Goal: Find specific page/section: Find specific page/section

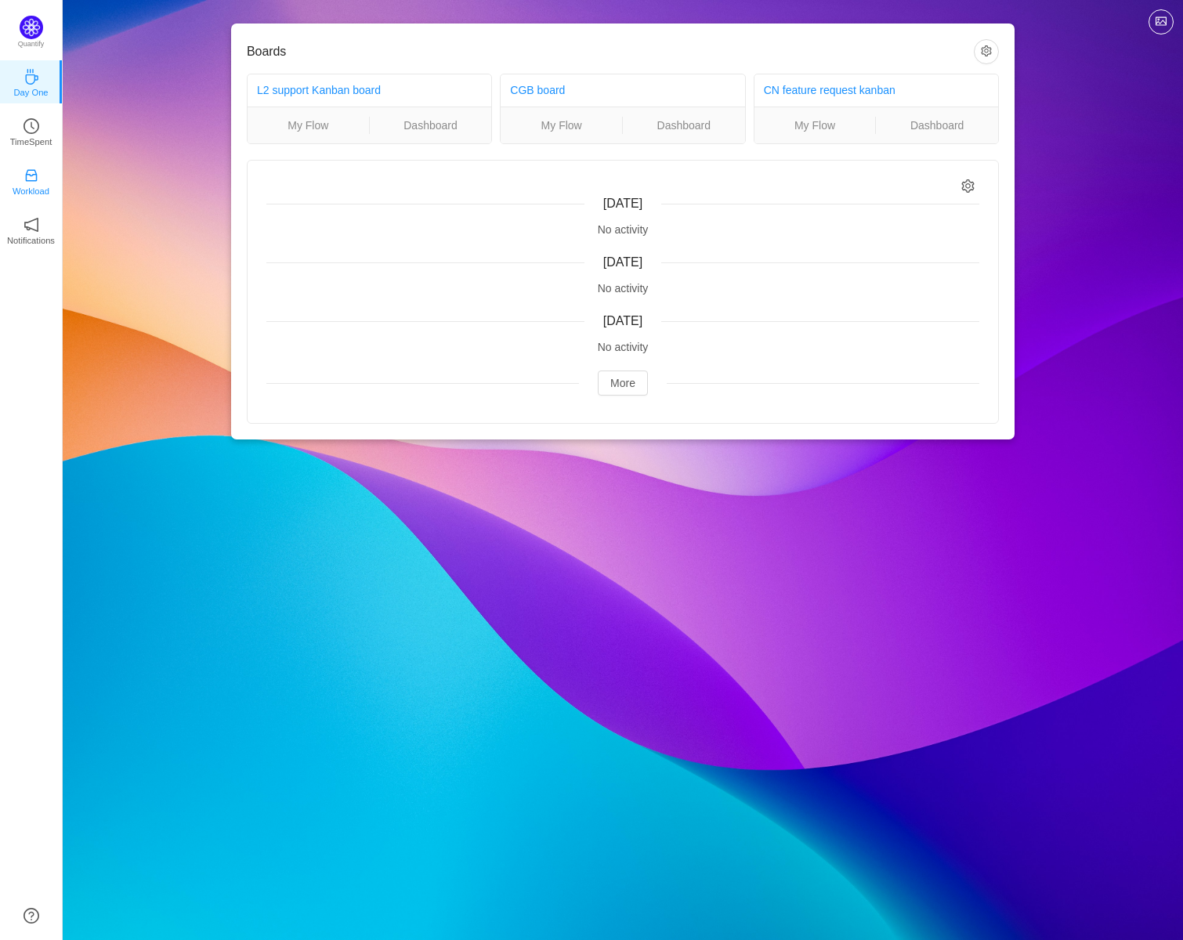
click at [23, 181] on link "Workload" at bounding box center [31, 180] width 16 height 16
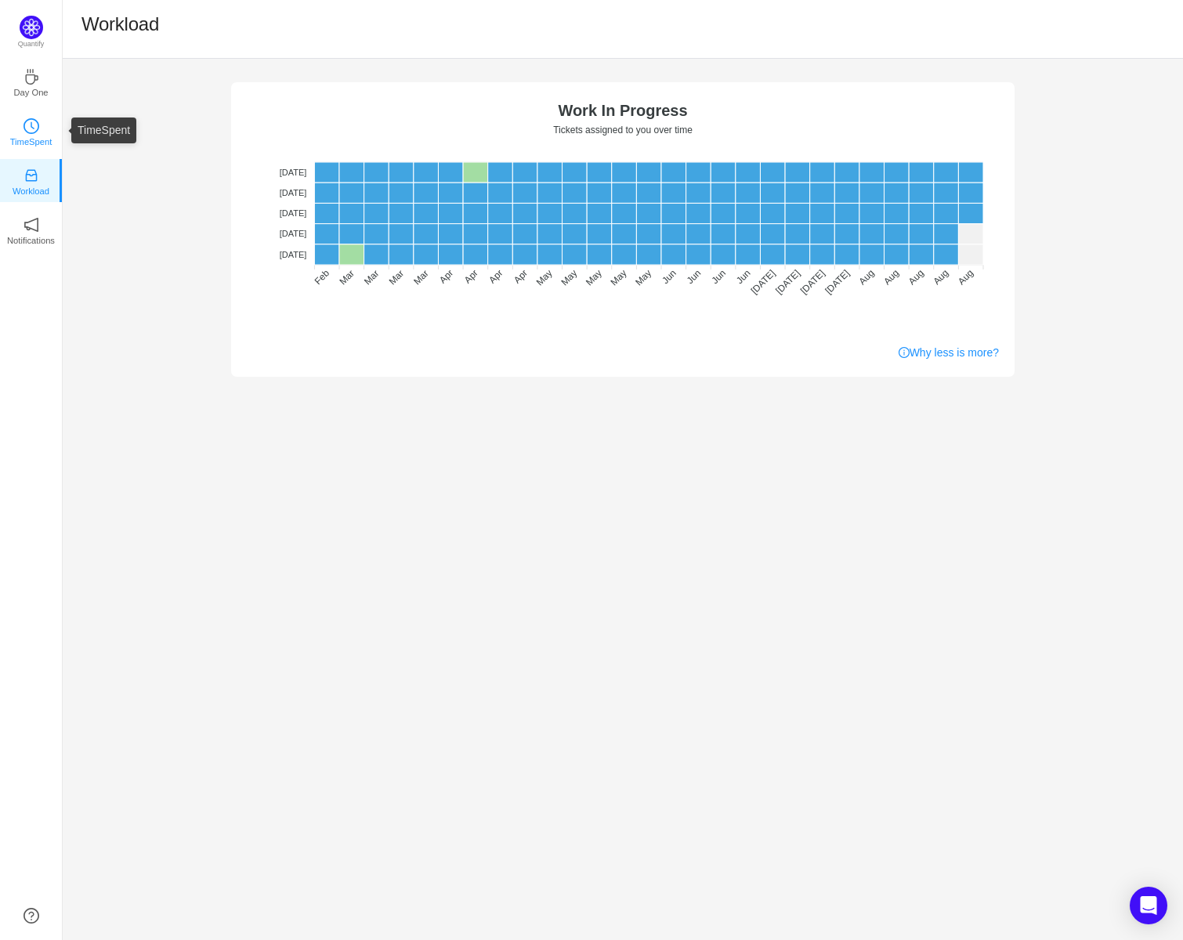
click at [36, 132] on icon "icon: clock-circle" at bounding box center [31, 126] width 16 height 16
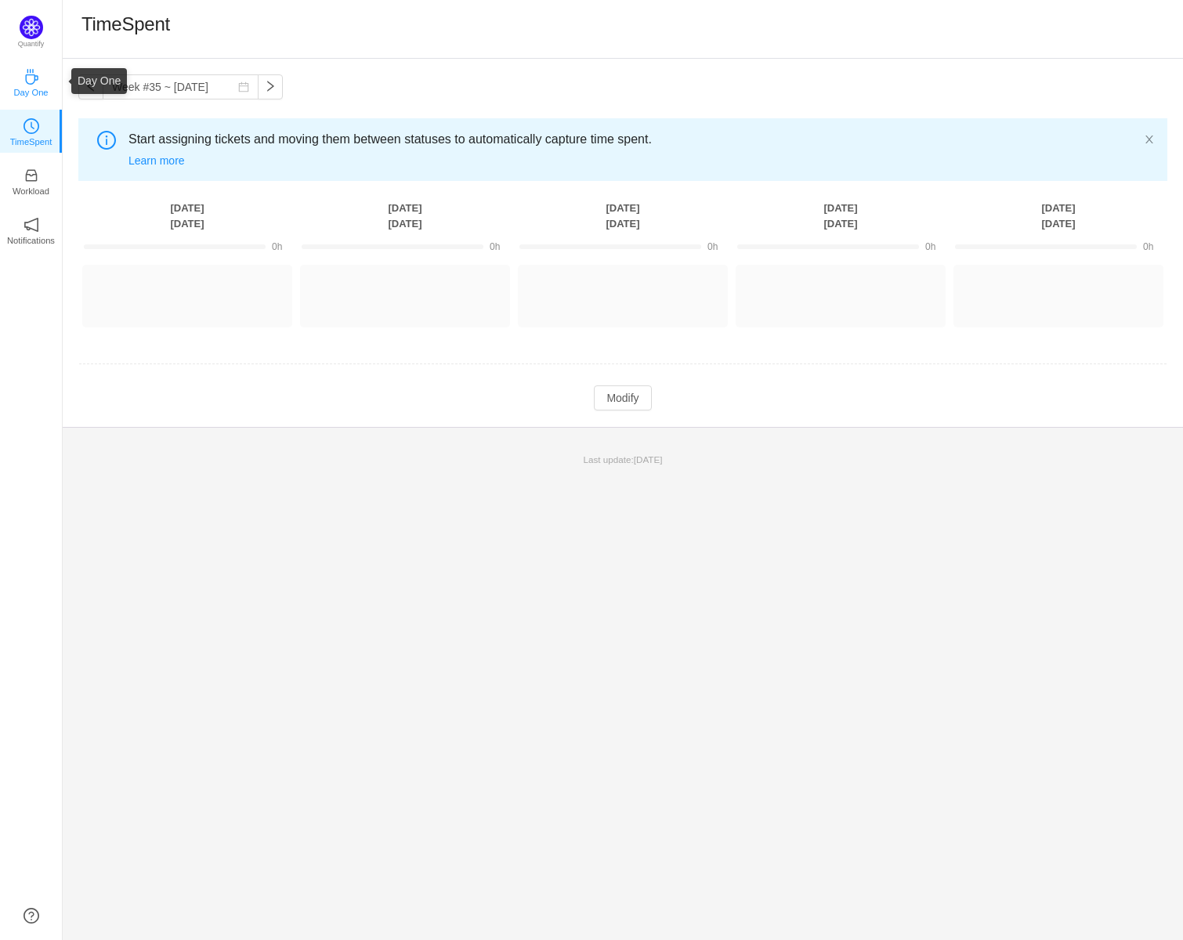
click at [26, 74] on icon "icon: coffee" at bounding box center [31, 77] width 16 height 16
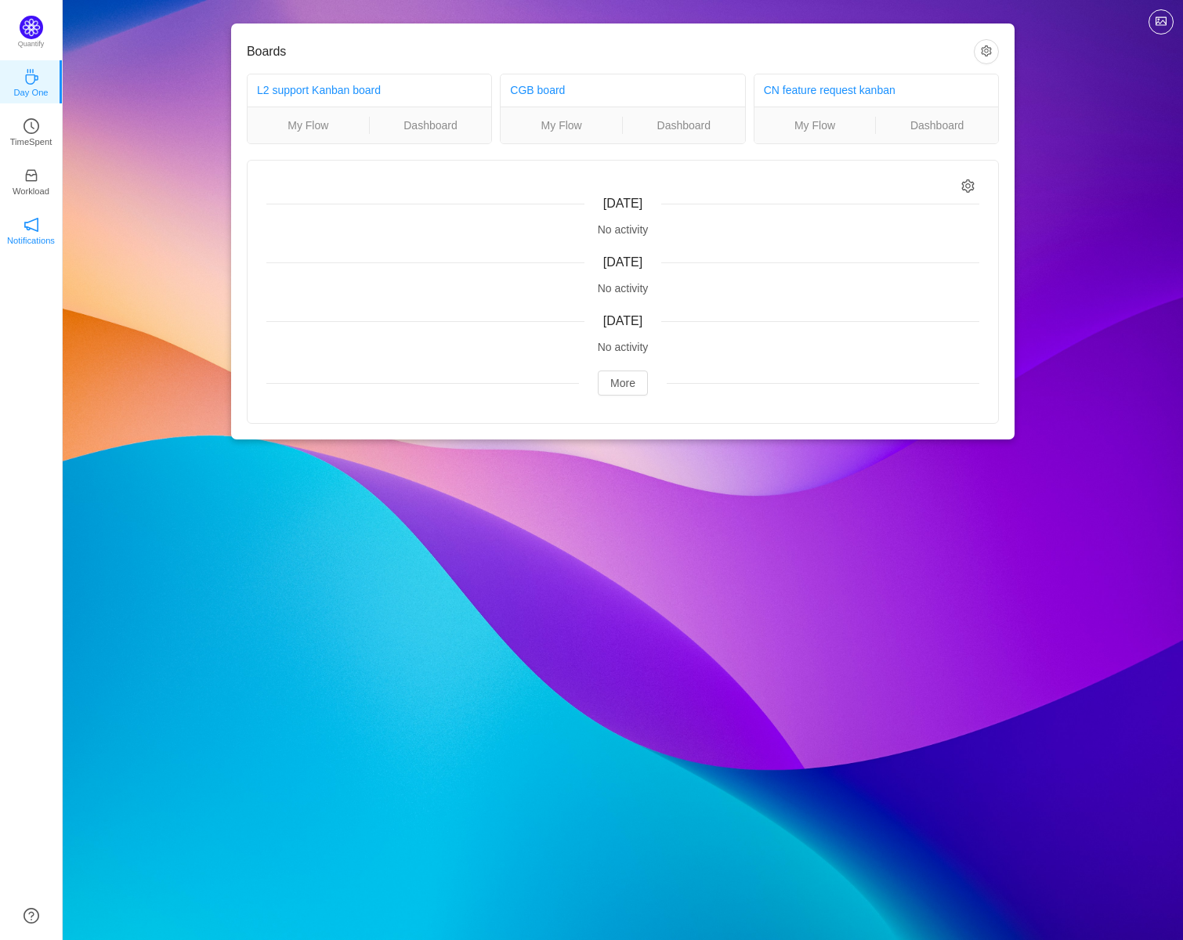
click at [23, 225] on link "Notifications" at bounding box center [31, 230] width 16 height 16
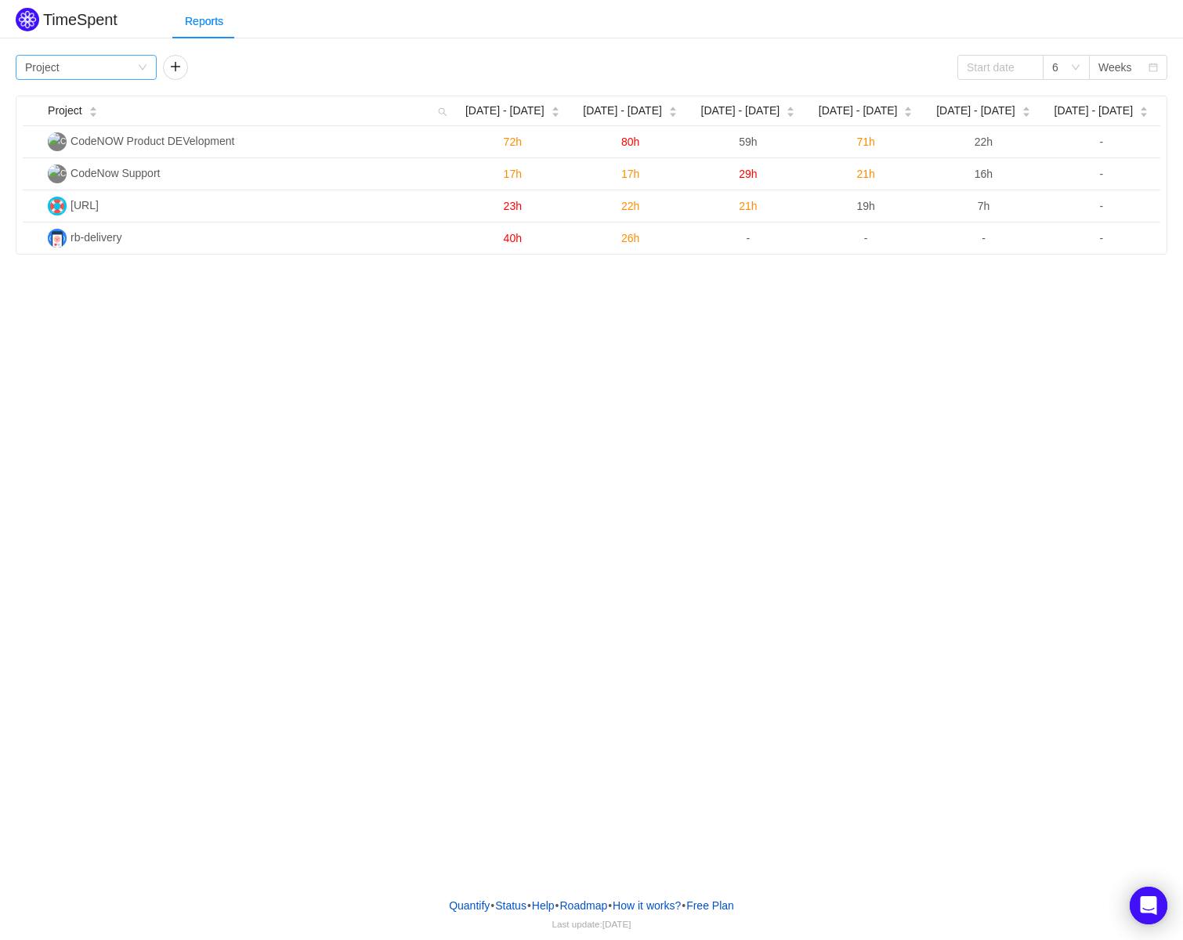
click at [128, 67] on div "Group by Project" at bounding box center [81, 67] width 112 height 23
click at [89, 197] on li "Person" at bounding box center [86, 198] width 141 height 25
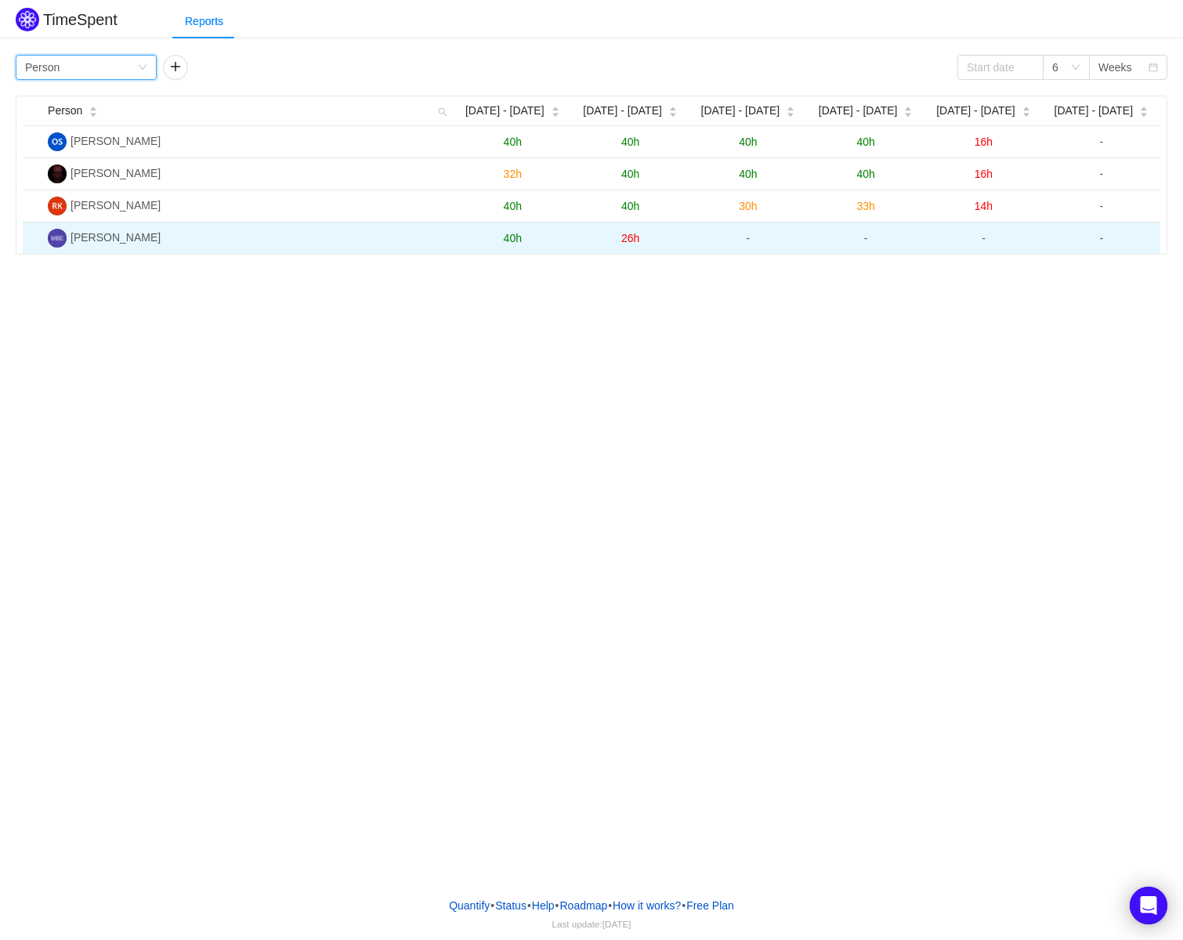
click at [517, 240] on span "40h" at bounding box center [513, 238] width 18 height 13
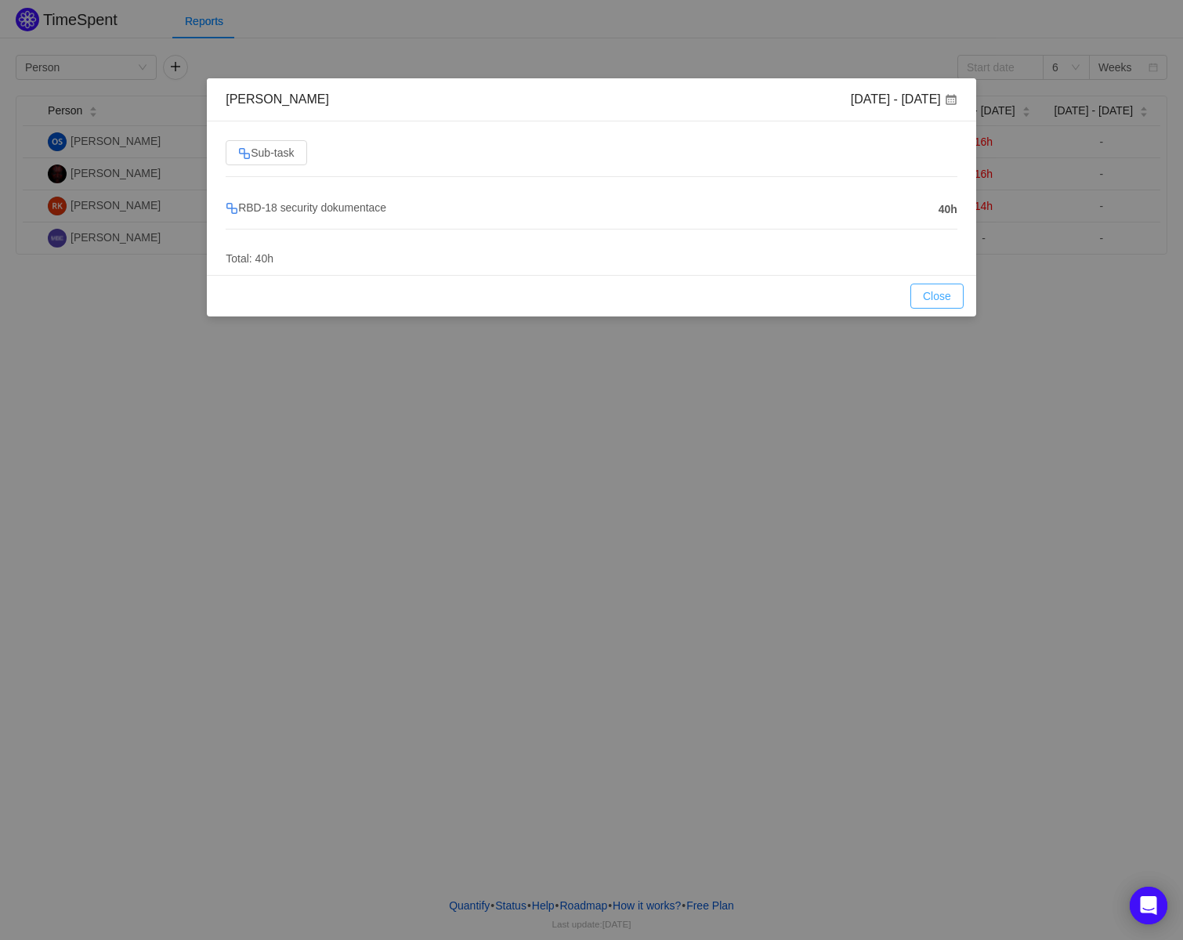
click at [936, 295] on button "Close" at bounding box center [936, 296] width 53 height 25
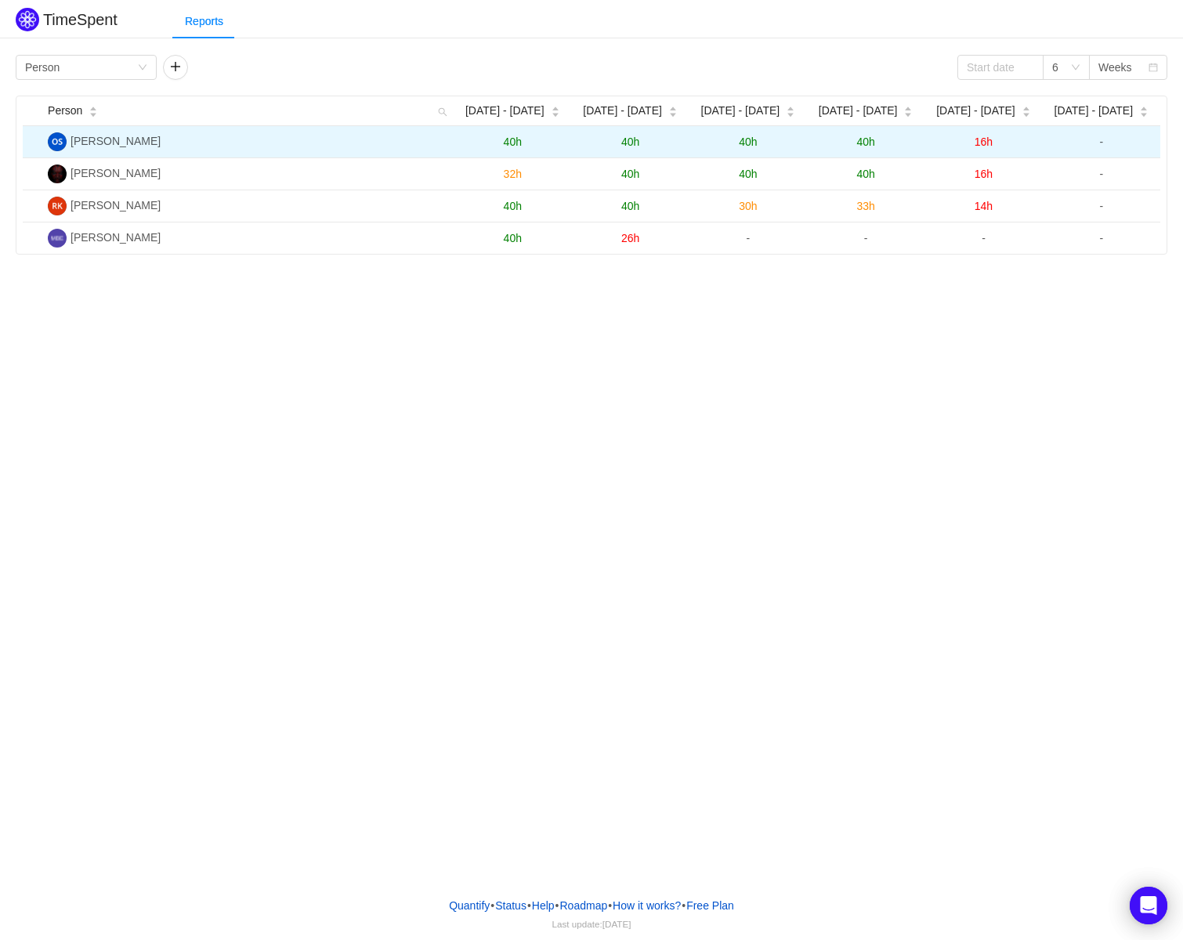
click at [515, 137] on span "40h" at bounding box center [513, 142] width 18 height 13
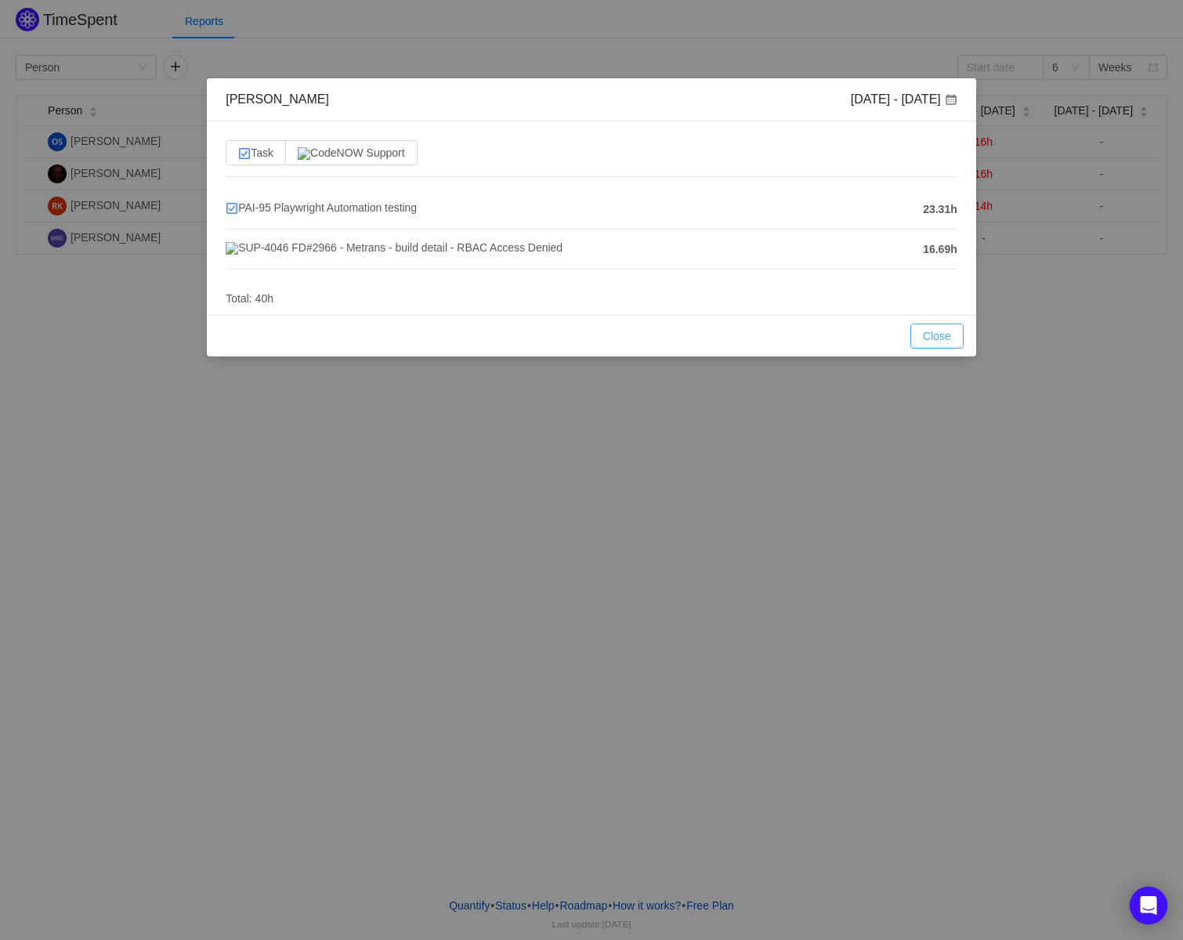
click at [941, 339] on button "Close" at bounding box center [936, 336] width 53 height 25
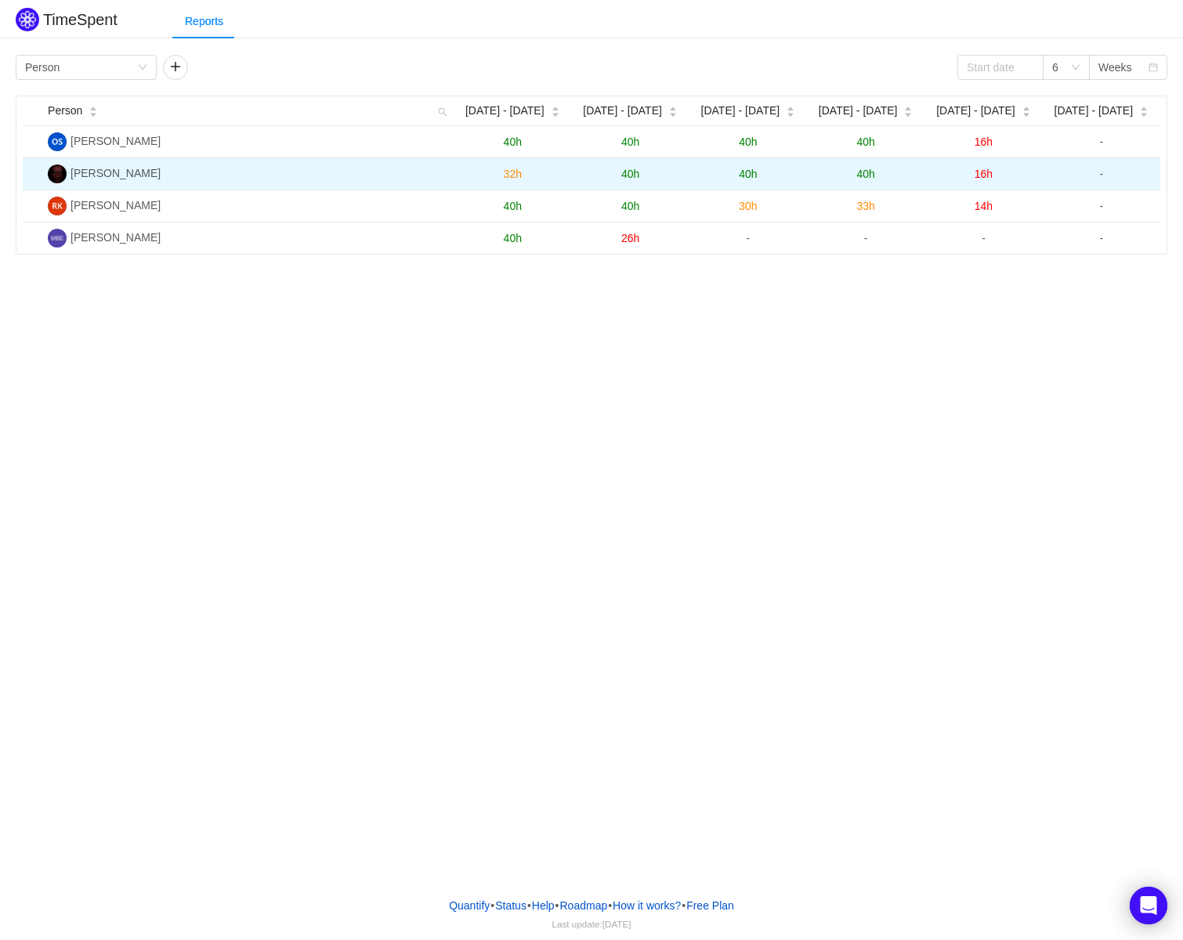
click at [516, 172] on span "32h" at bounding box center [513, 174] width 18 height 13
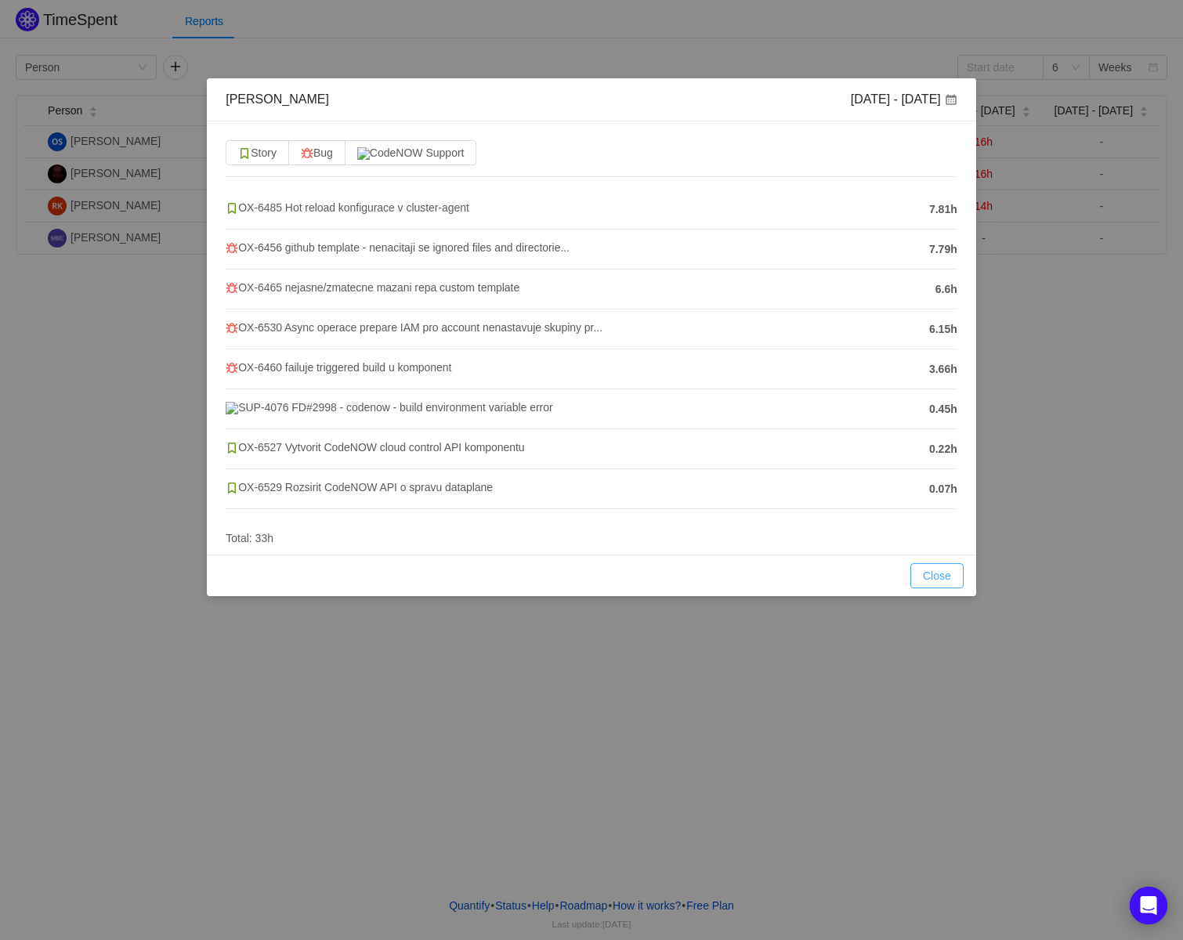
click at [948, 577] on button "Close" at bounding box center [936, 575] width 53 height 25
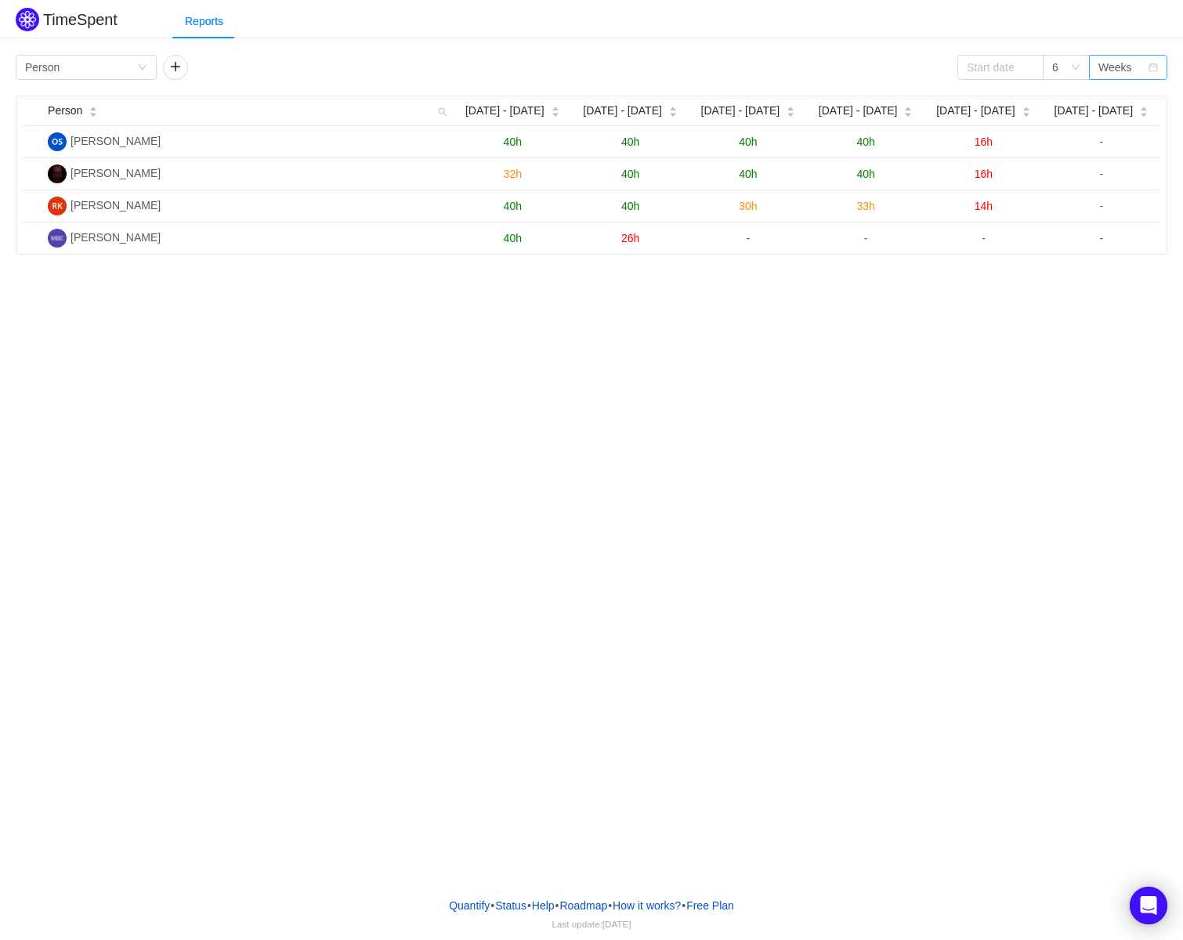
click at [1115, 64] on div "Weeks" at bounding box center [1115, 67] width 34 height 23
click at [1124, 128] on li "Months" at bounding box center [1128, 123] width 78 height 25
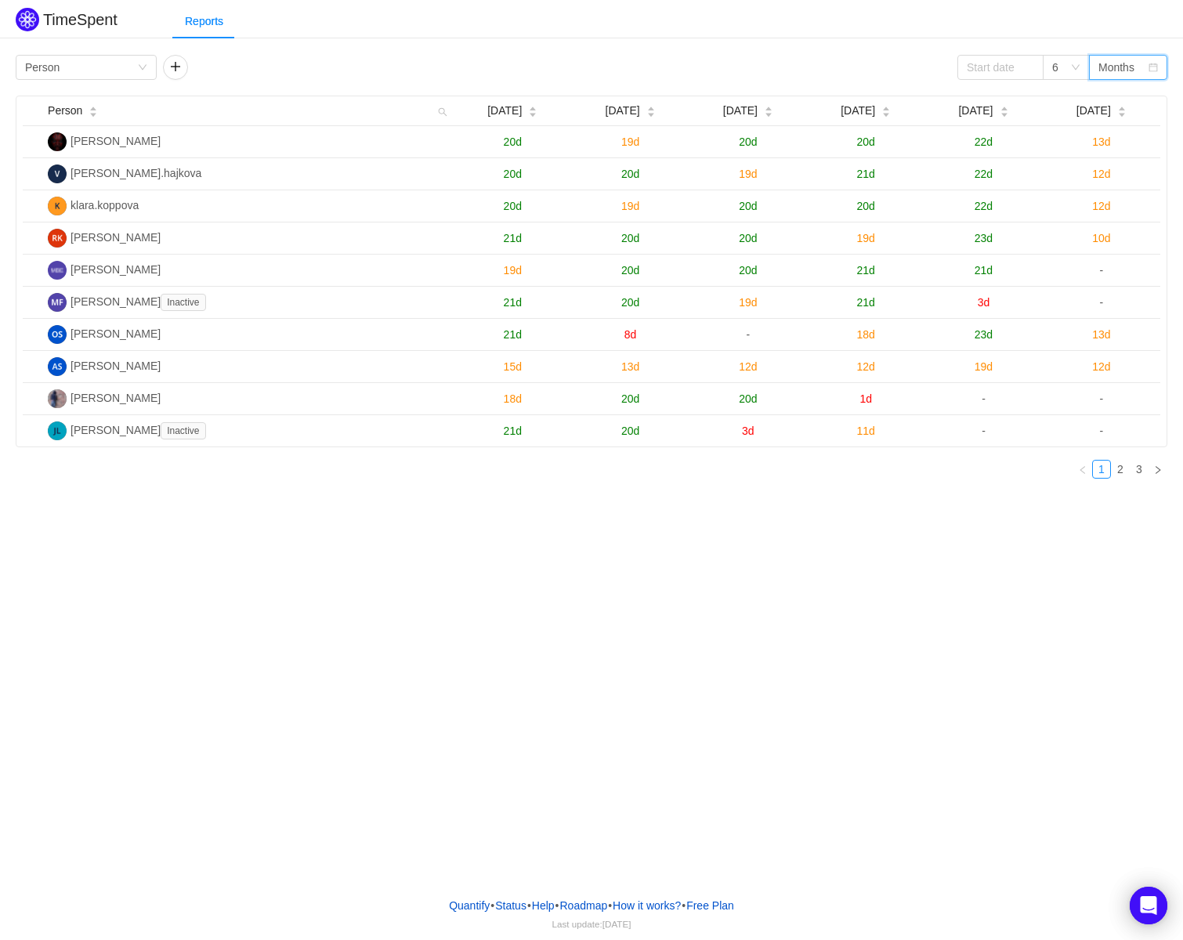
click at [334, 624] on div "TimeSpent Reports Group by Person 6 Months Person Mar 2025 Apr 2025 May 2025 Ju…" at bounding box center [591, 442] width 1183 height 884
click at [108, 74] on div "Group by Person" at bounding box center [81, 67] width 112 height 23
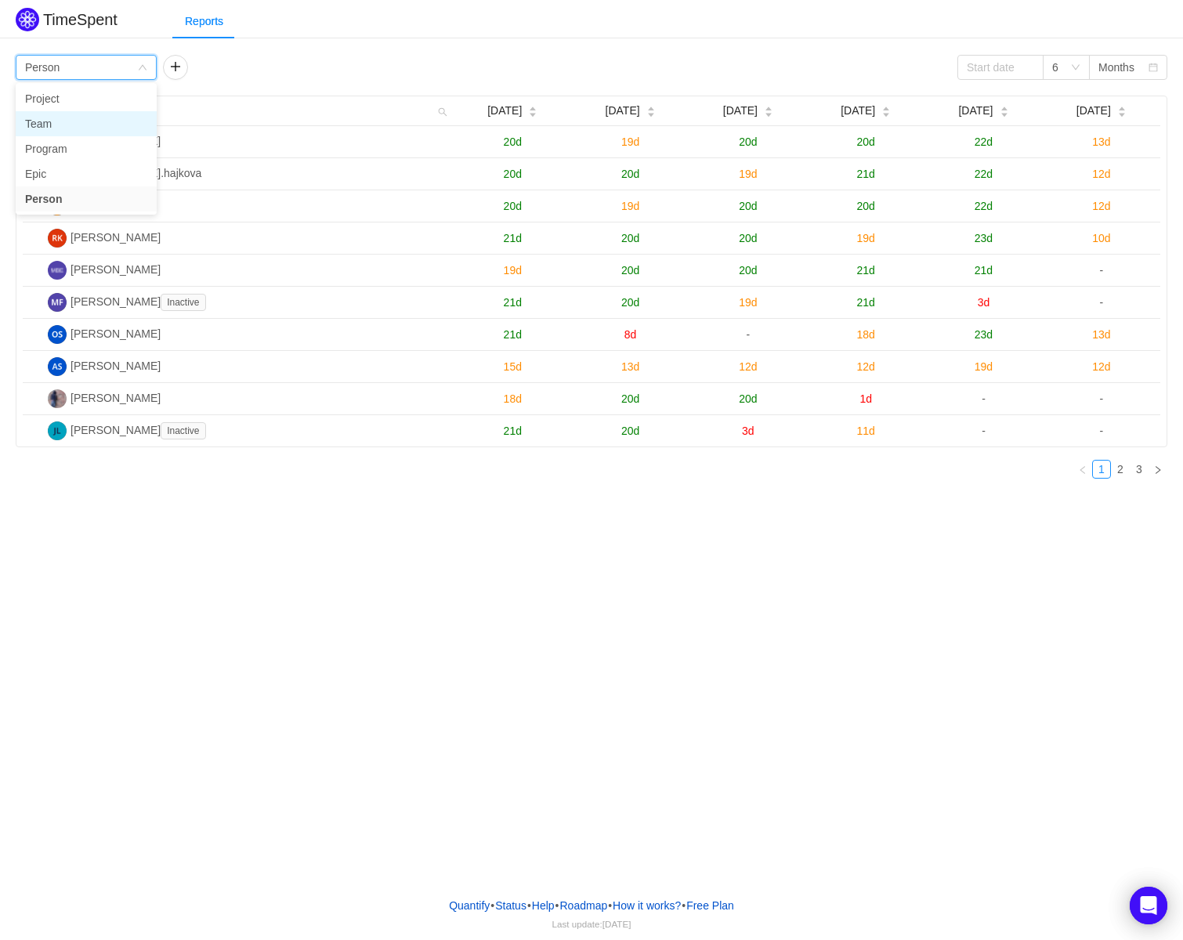
click at [106, 117] on li "Team" at bounding box center [86, 123] width 141 height 25
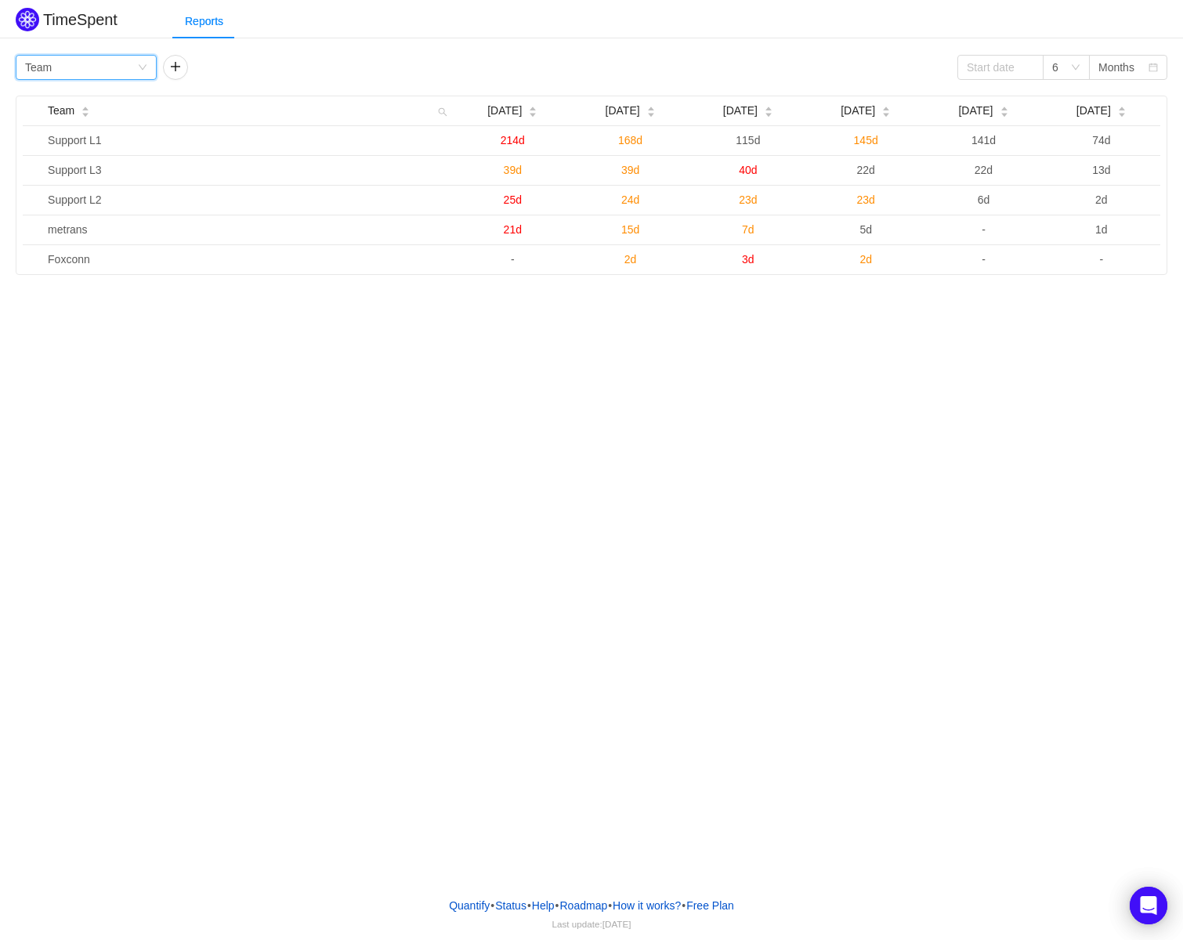
click at [106, 65] on div "Group by Team" at bounding box center [81, 67] width 112 height 23
click at [107, 192] on li "Person" at bounding box center [86, 198] width 141 height 25
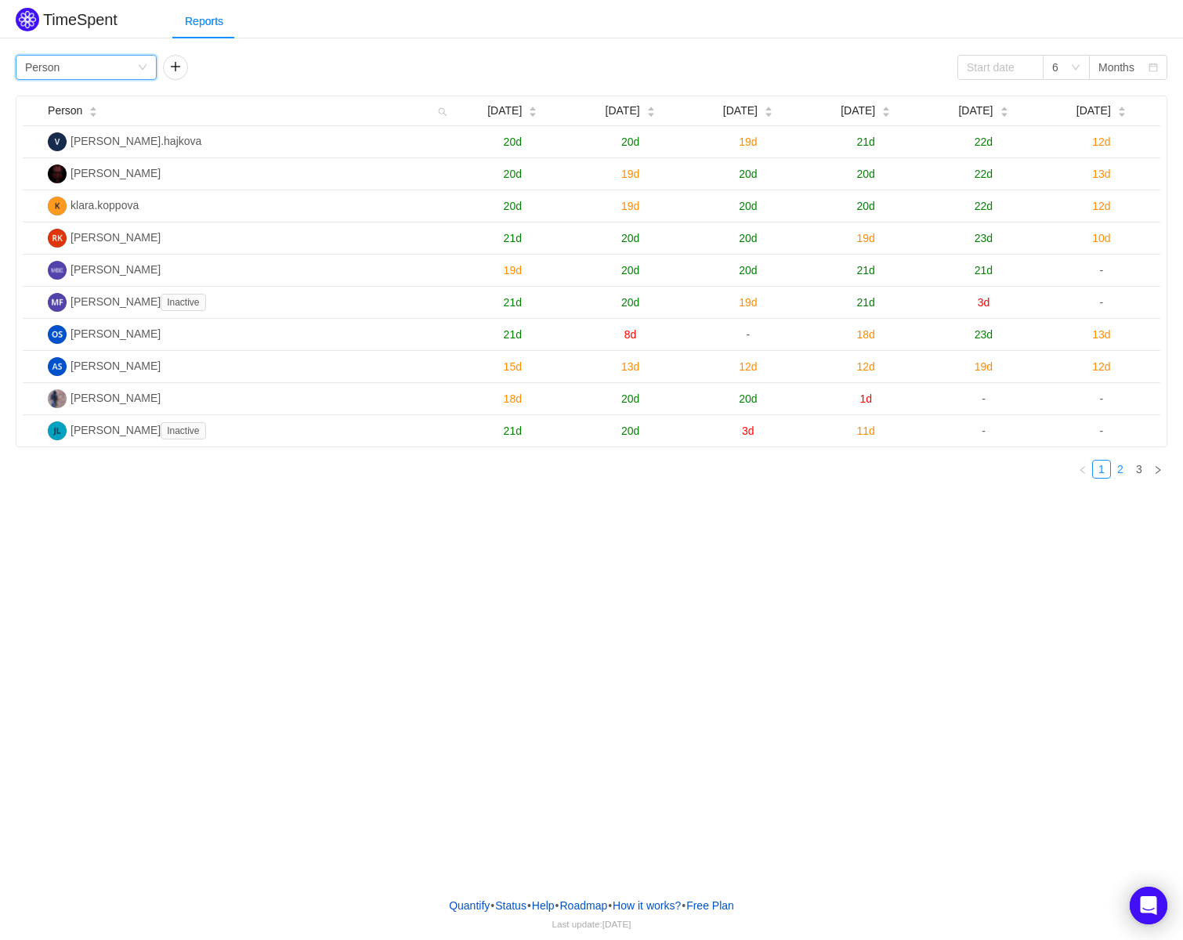
click at [1122, 475] on link "2" at bounding box center [1120, 469] width 17 height 17
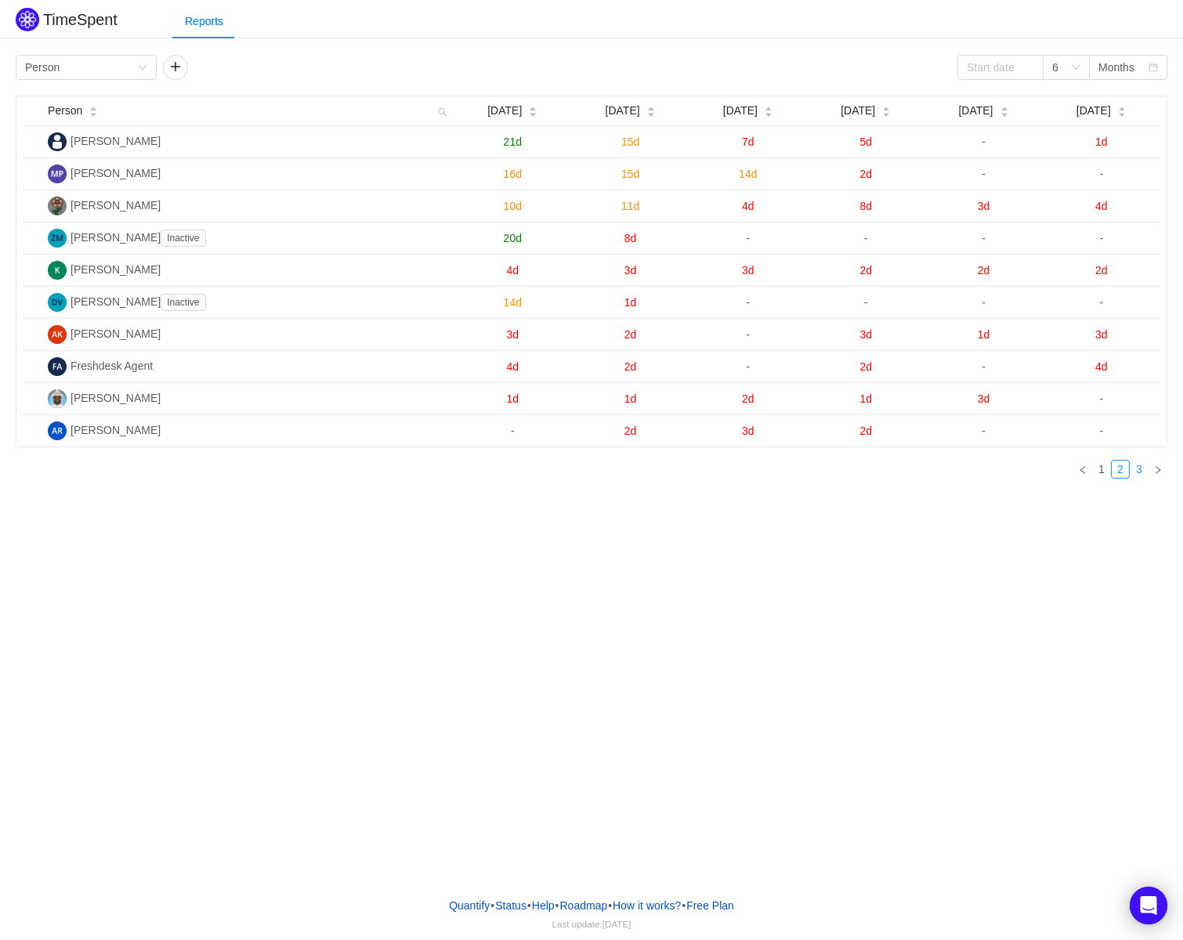
click at [1140, 477] on link "3" at bounding box center [1138, 469] width 17 height 17
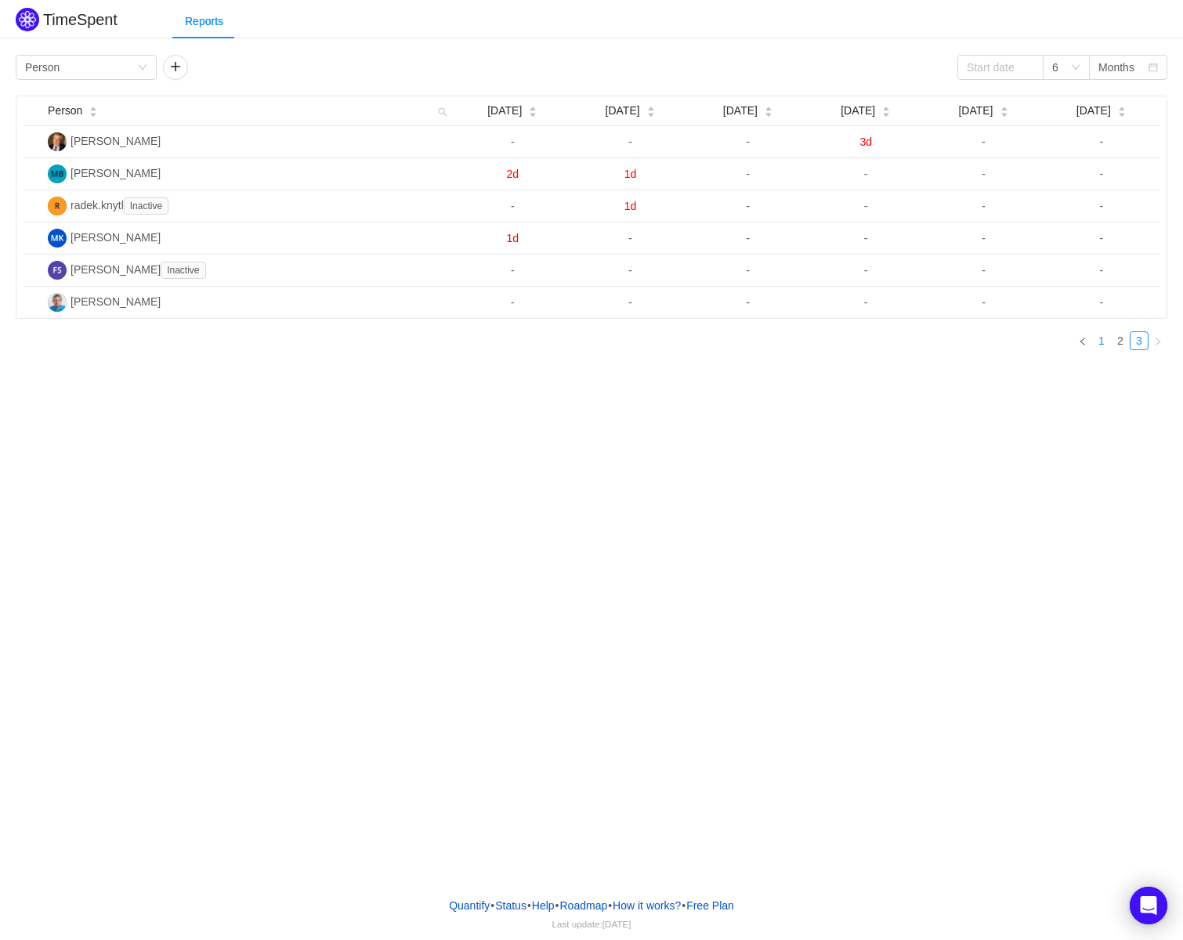
click at [1105, 345] on link "1" at bounding box center [1101, 340] width 17 height 17
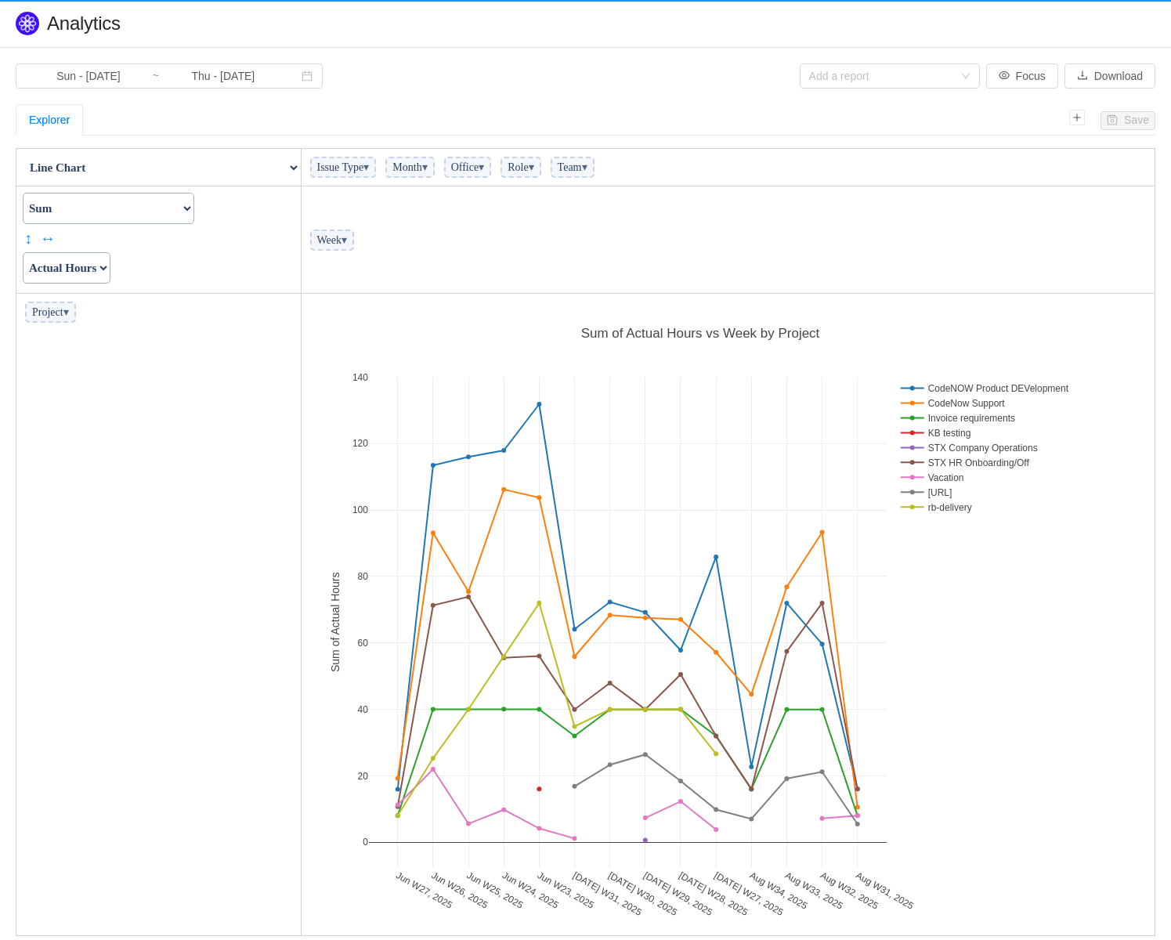
scroll to position [632, 844]
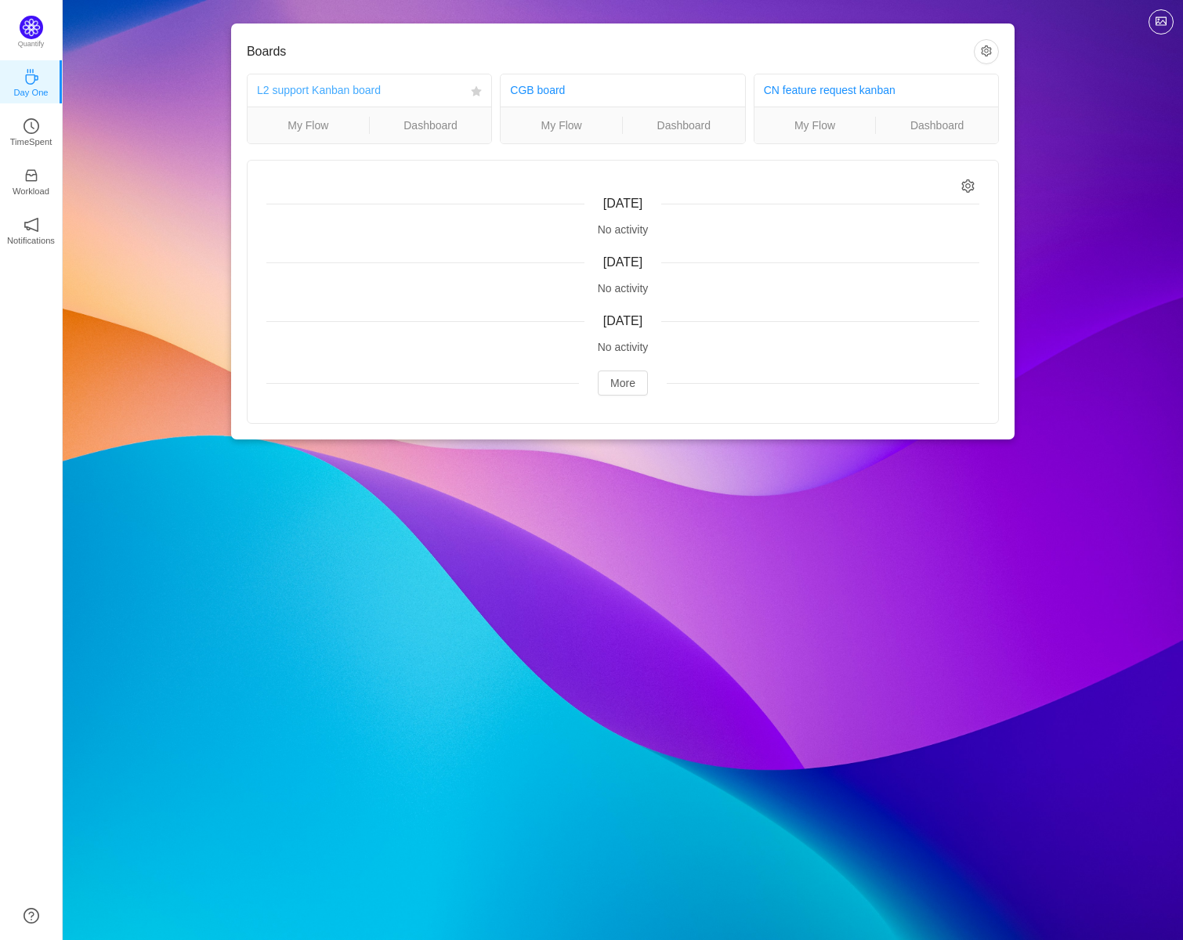
click at [361, 96] on link "L2 support Kanban board" at bounding box center [319, 90] width 124 height 13
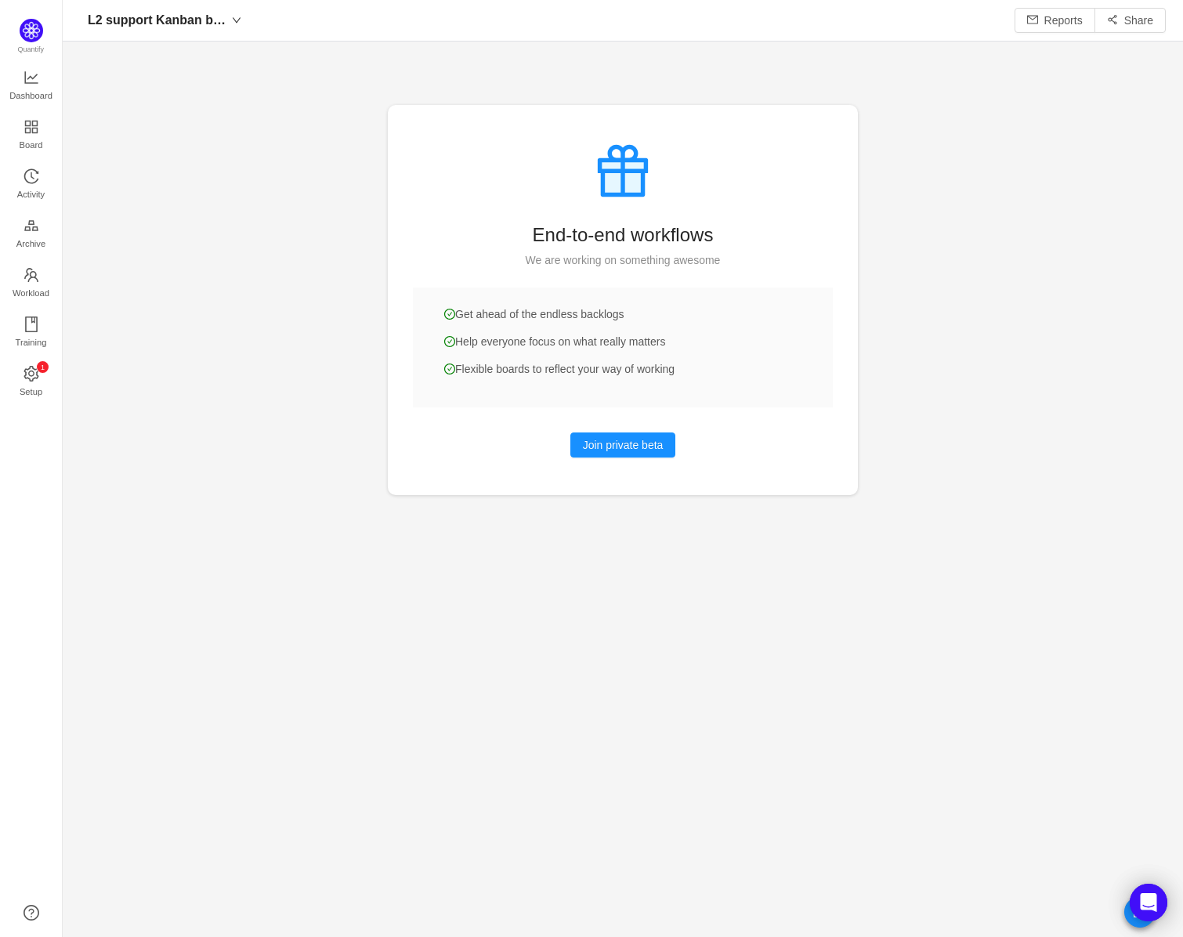
scroll to position [913, 1085]
